Goal: Find specific page/section: Find specific page/section

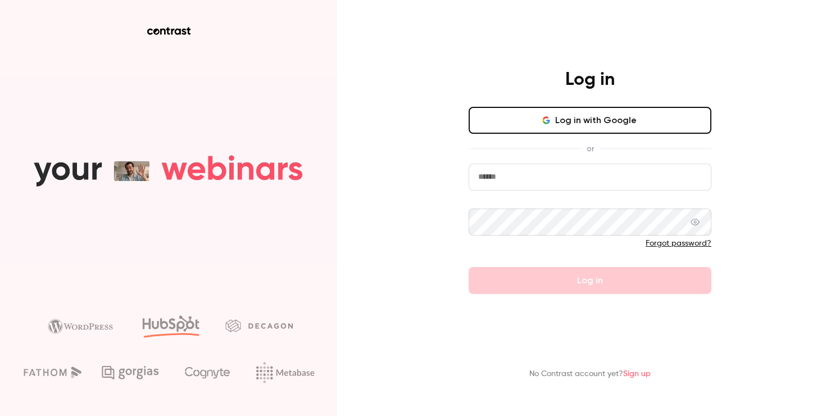
click at [510, 110] on button "Log in with Google" at bounding box center [590, 120] width 243 height 27
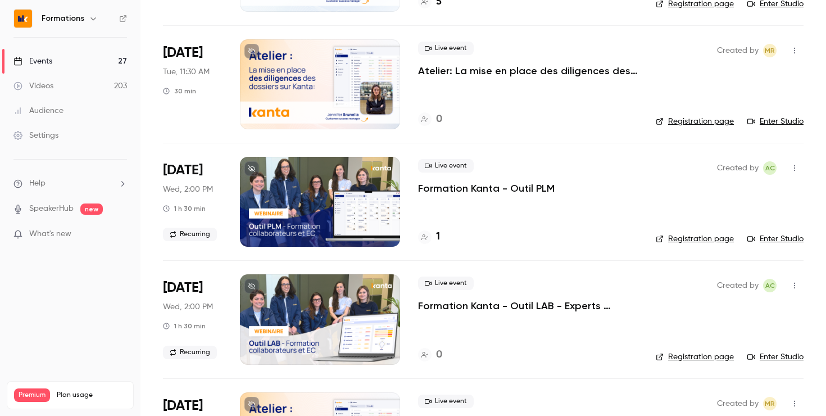
scroll to position [297, 0]
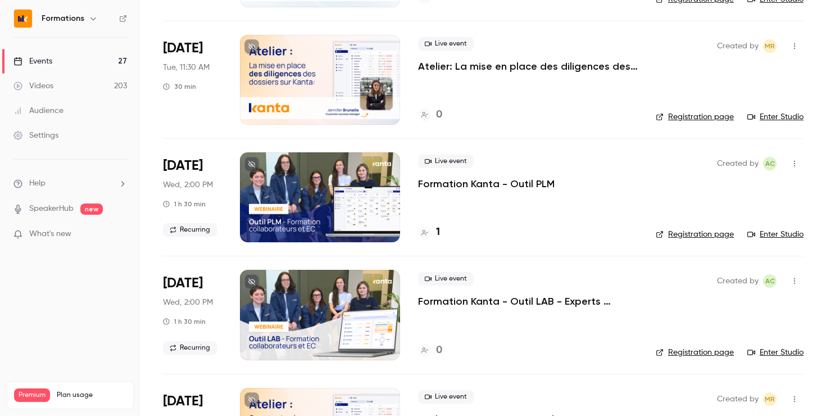
click at [562, 37] on div "Live event Atelier: La mise en place des diligences des dossiers sur KANTA 0" at bounding box center [528, 80] width 220 height 90
